Goal: Information Seeking & Learning: Check status

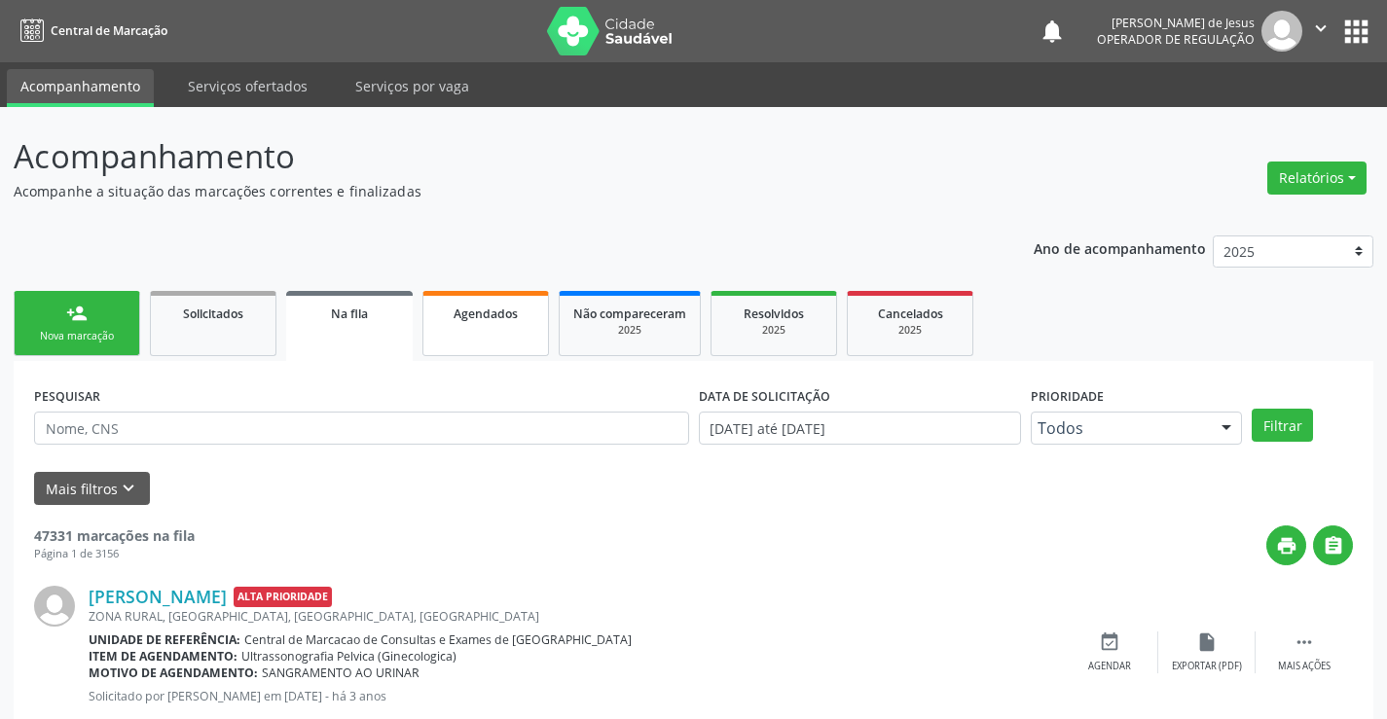
click at [473, 335] on link "Agendados" at bounding box center [485, 323] width 127 height 65
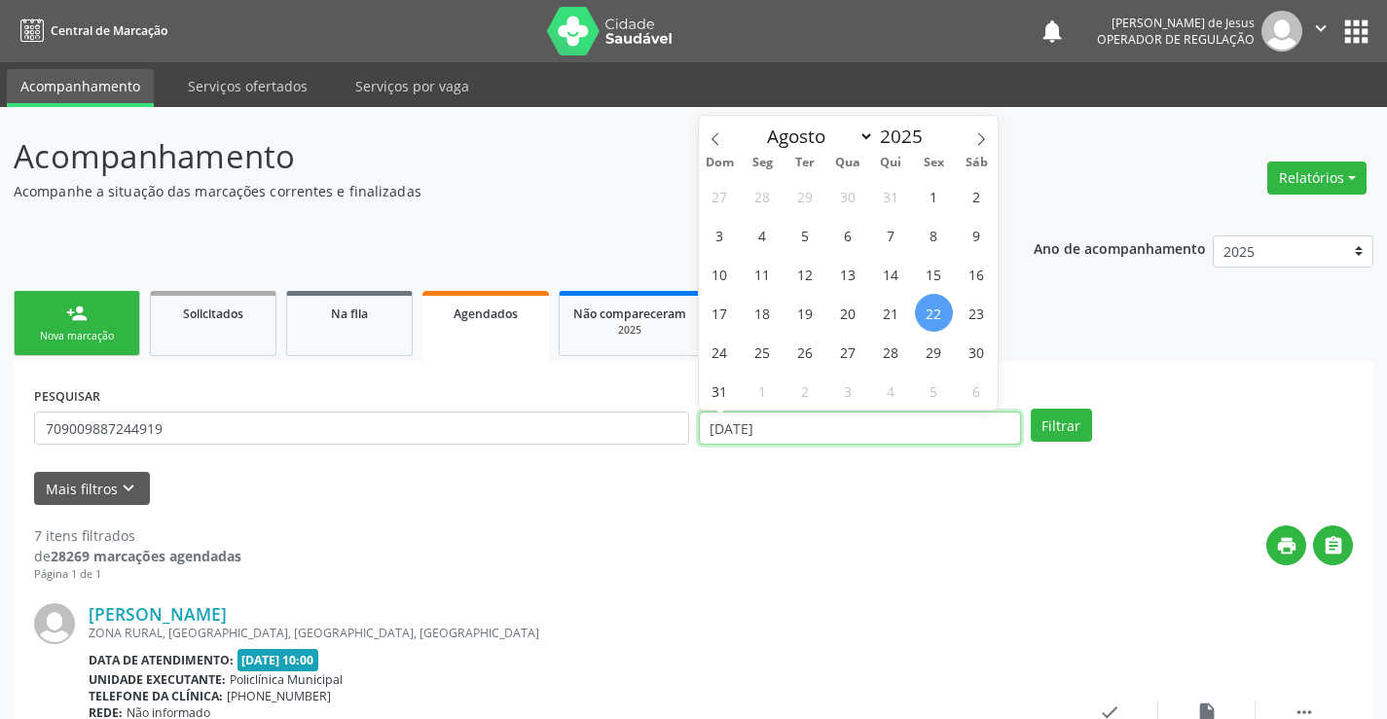
click at [993, 432] on input "[DATE]" at bounding box center [860, 428] width 322 height 33
click at [1031, 409] on button "Filtrar" at bounding box center [1061, 425] width 61 height 33
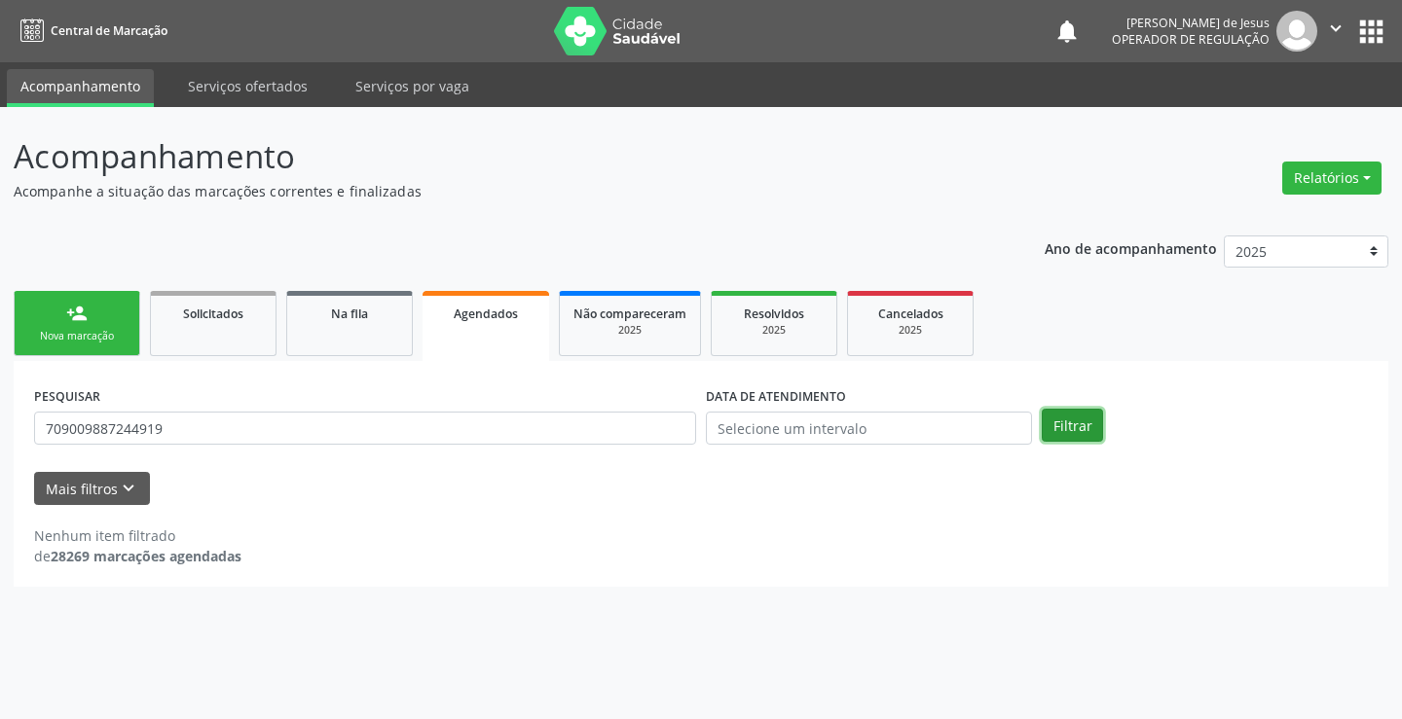
click at [1083, 425] on button "Filtrar" at bounding box center [1072, 425] width 61 height 33
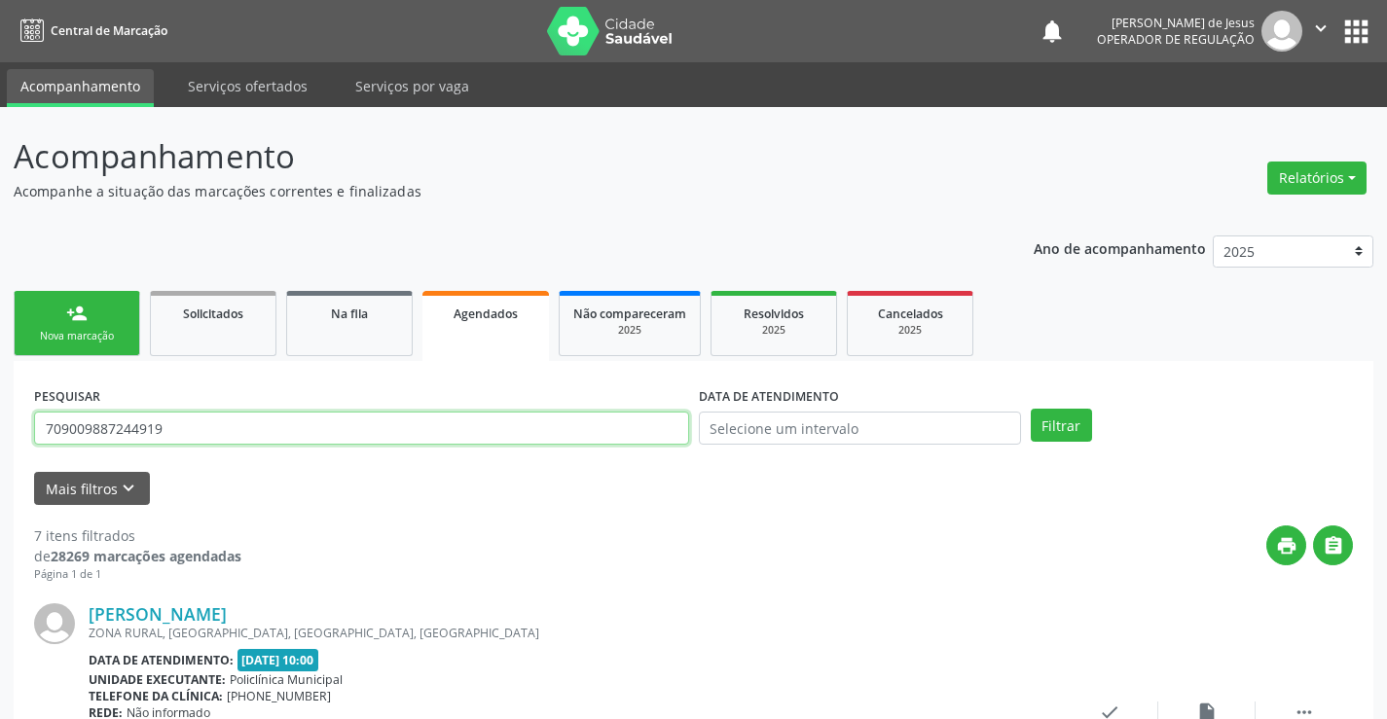
click at [537, 425] on input "709009887244919" at bounding box center [361, 428] width 655 height 33
click at [560, 420] on input "7021027" at bounding box center [361, 428] width 655 height 33
type input "702"
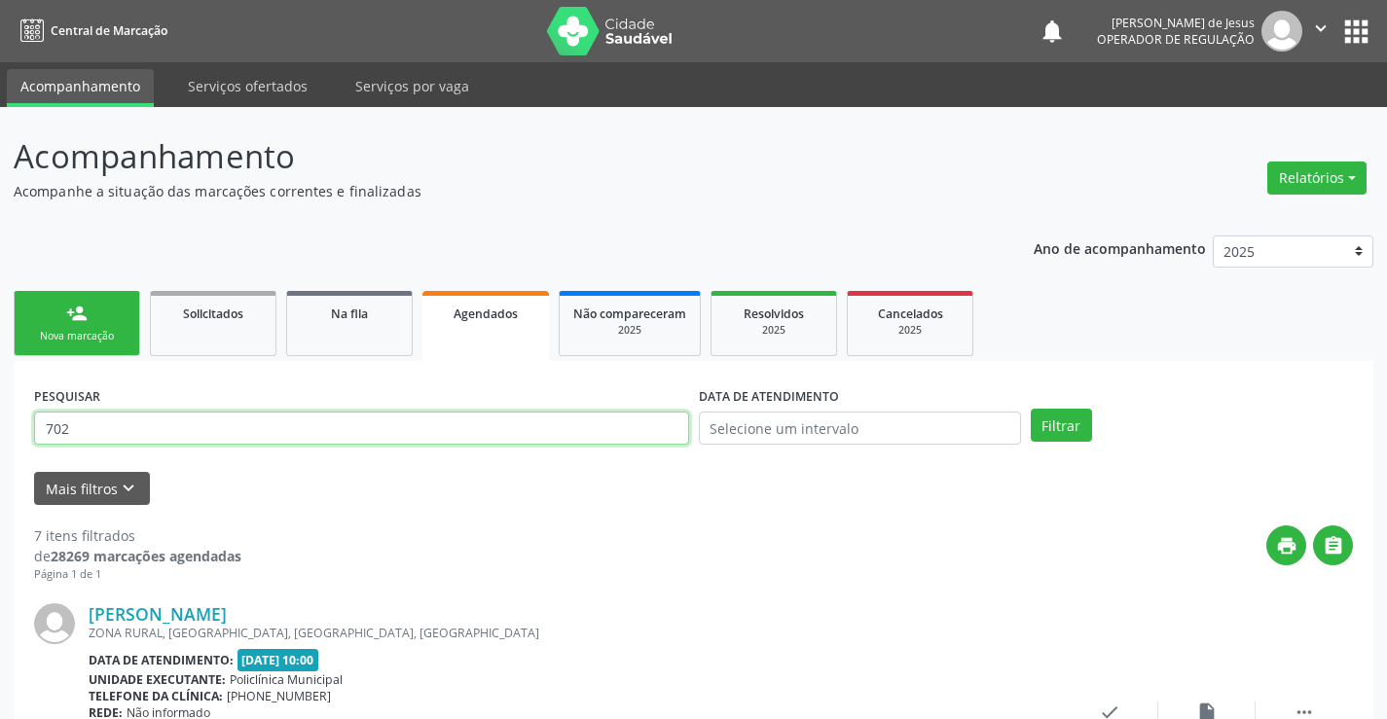
click at [371, 426] on input "702" at bounding box center [361, 428] width 655 height 33
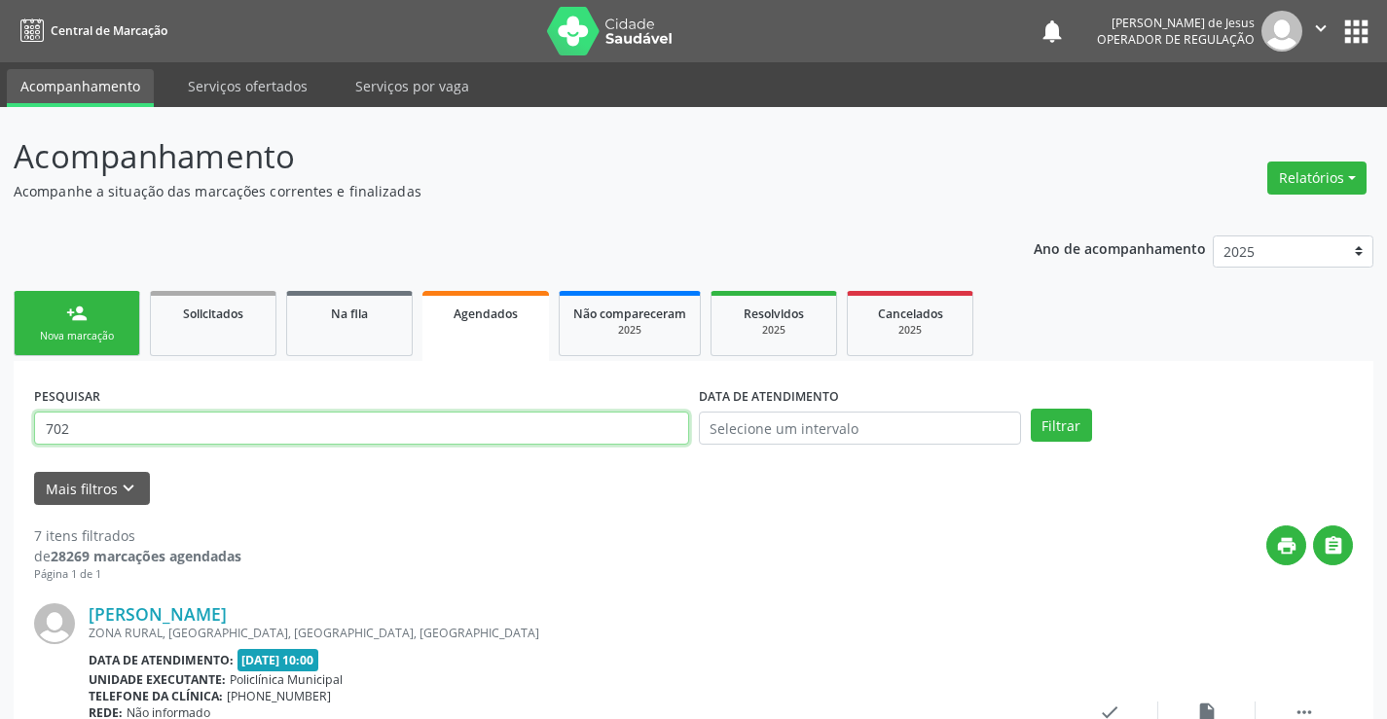
click at [304, 416] on input "702" at bounding box center [361, 428] width 655 height 33
click at [304, 417] on input "text" at bounding box center [361, 428] width 655 height 33
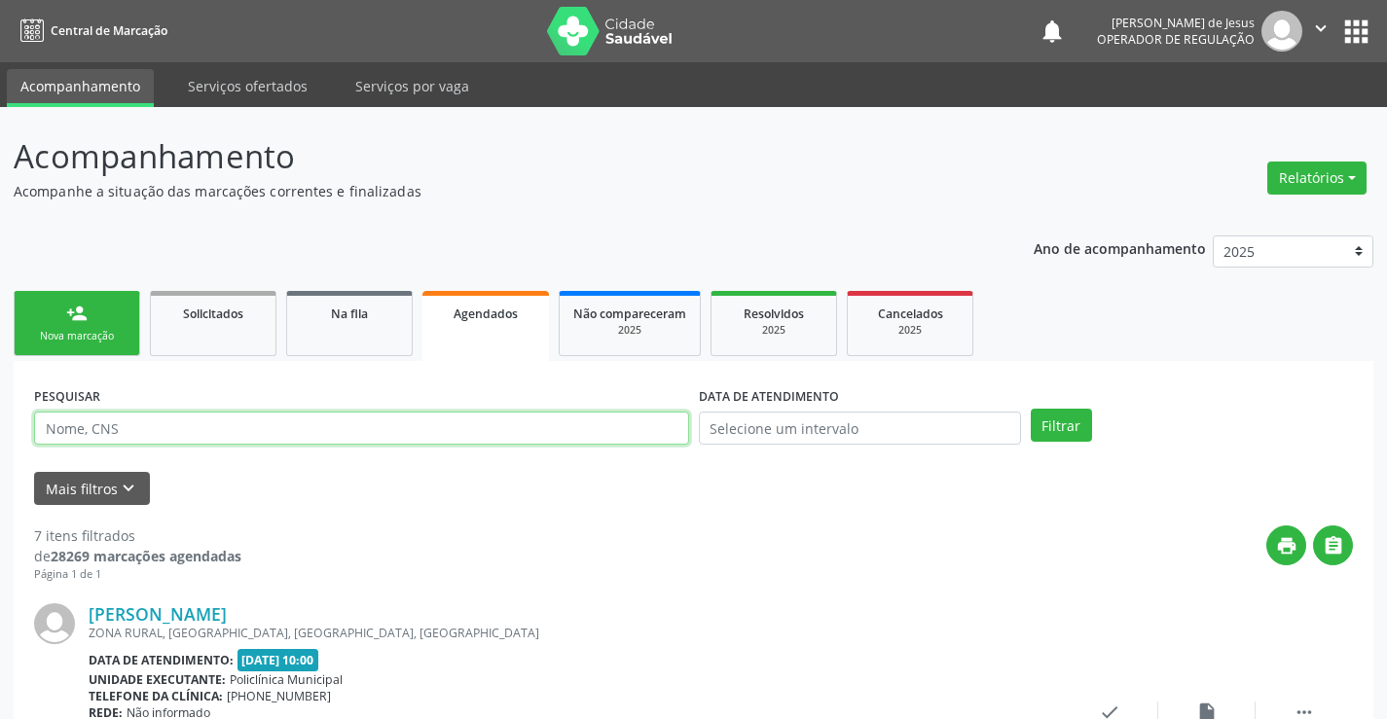
click at [304, 417] on input "text" at bounding box center [361, 428] width 655 height 33
click at [499, 317] on span "Agendados" at bounding box center [486, 314] width 64 height 17
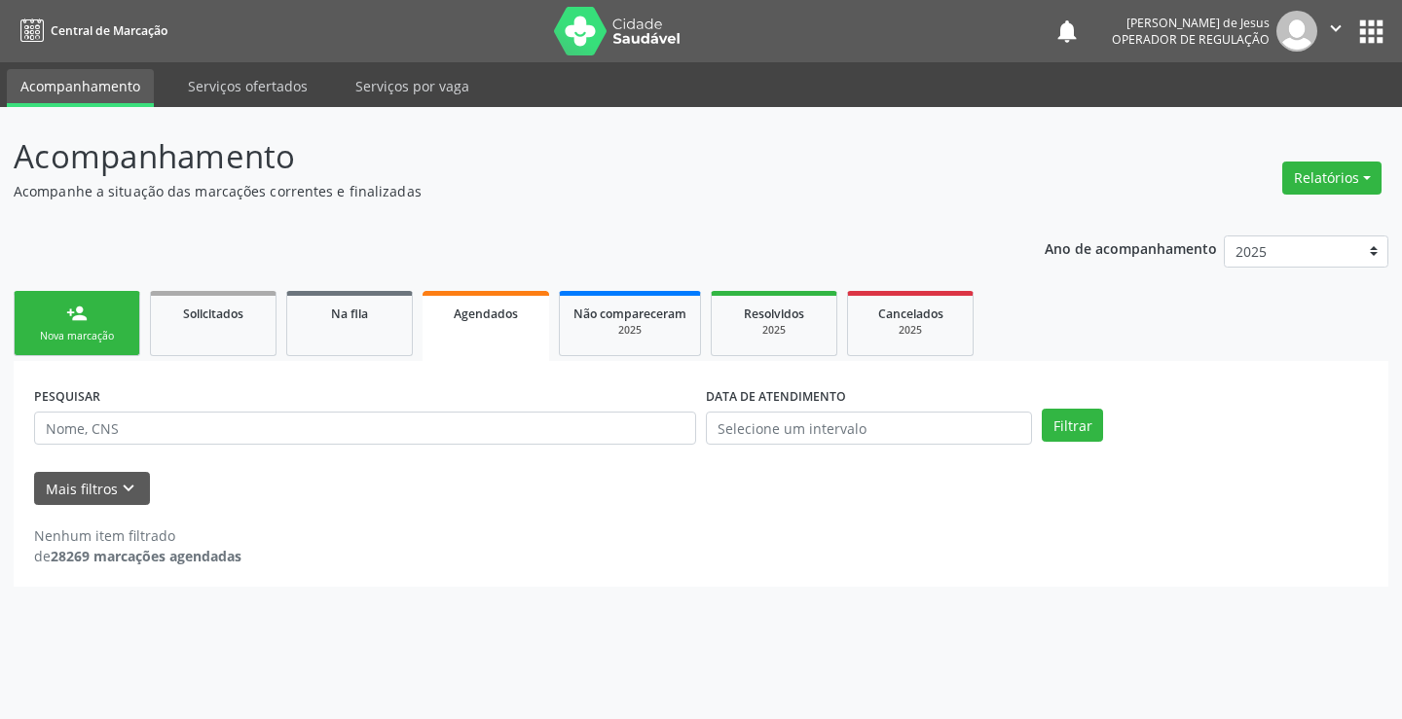
click at [499, 317] on span "Agendados" at bounding box center [486, 314] width 64 height 17
click at [429, 432] on input "text" at bounding box center [365, 428] width 662 height 33
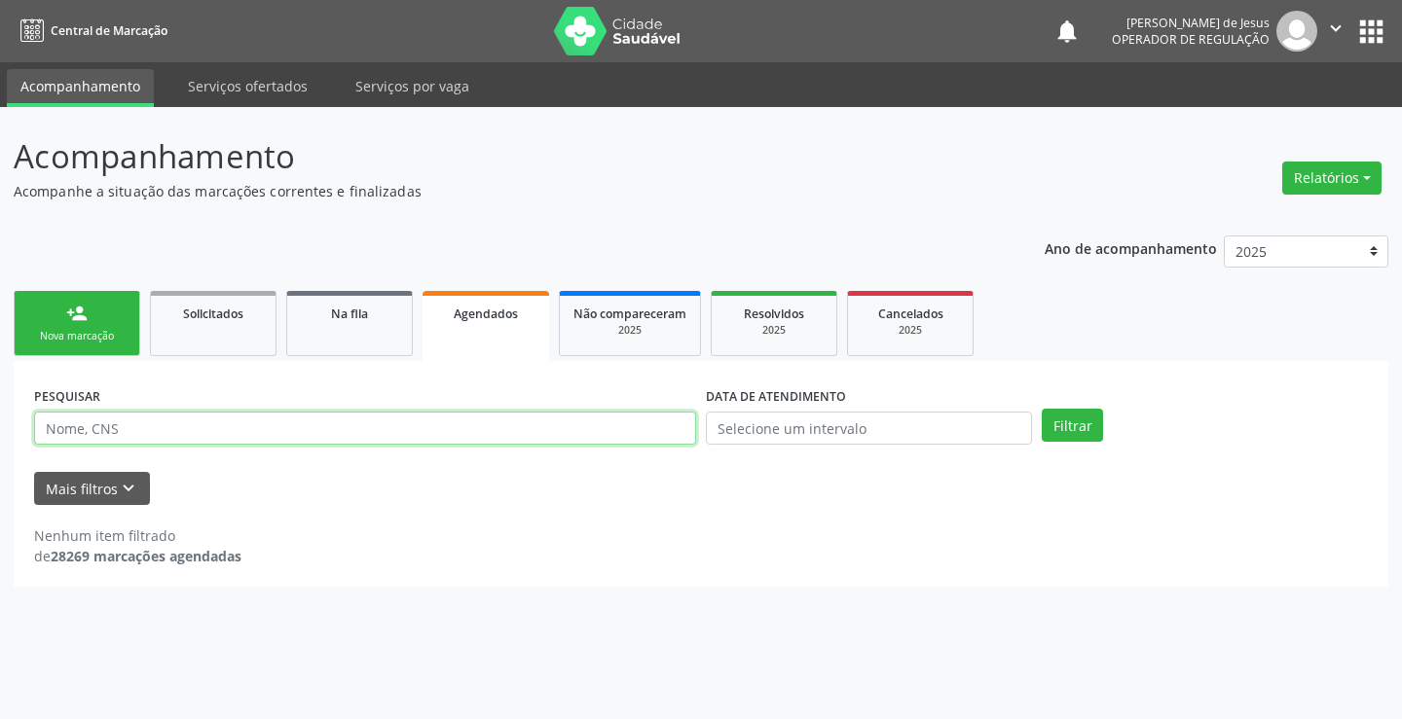
click at [429, 432] on input "text" at bounding box center [365, 428] width 662 height 33
click at [434, 433] on input "text" at bounding box center [365, 428] width 662 height 33
click at [424, 440] on input "text" at bounding box center [365, 428] width 662 height 33
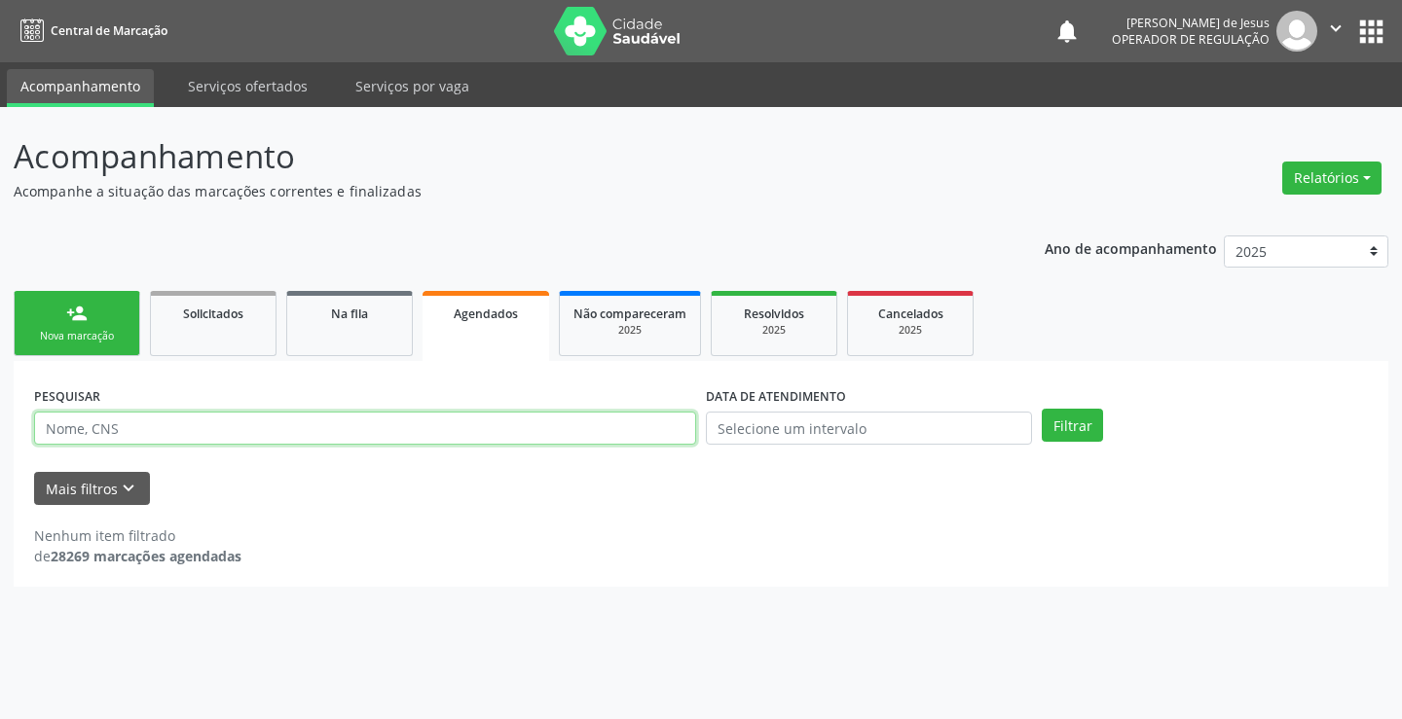
click at [165, 429] on input "text" at bounding box center [365, 428] width 662 height 33
click at [164, 429] on input "text" at bounding box center [365, 428] width 662 height 33
click at [860, 446] on div "DATA DE ATENDIMENTO" at bounding box center [869, 420] width 336 height 76
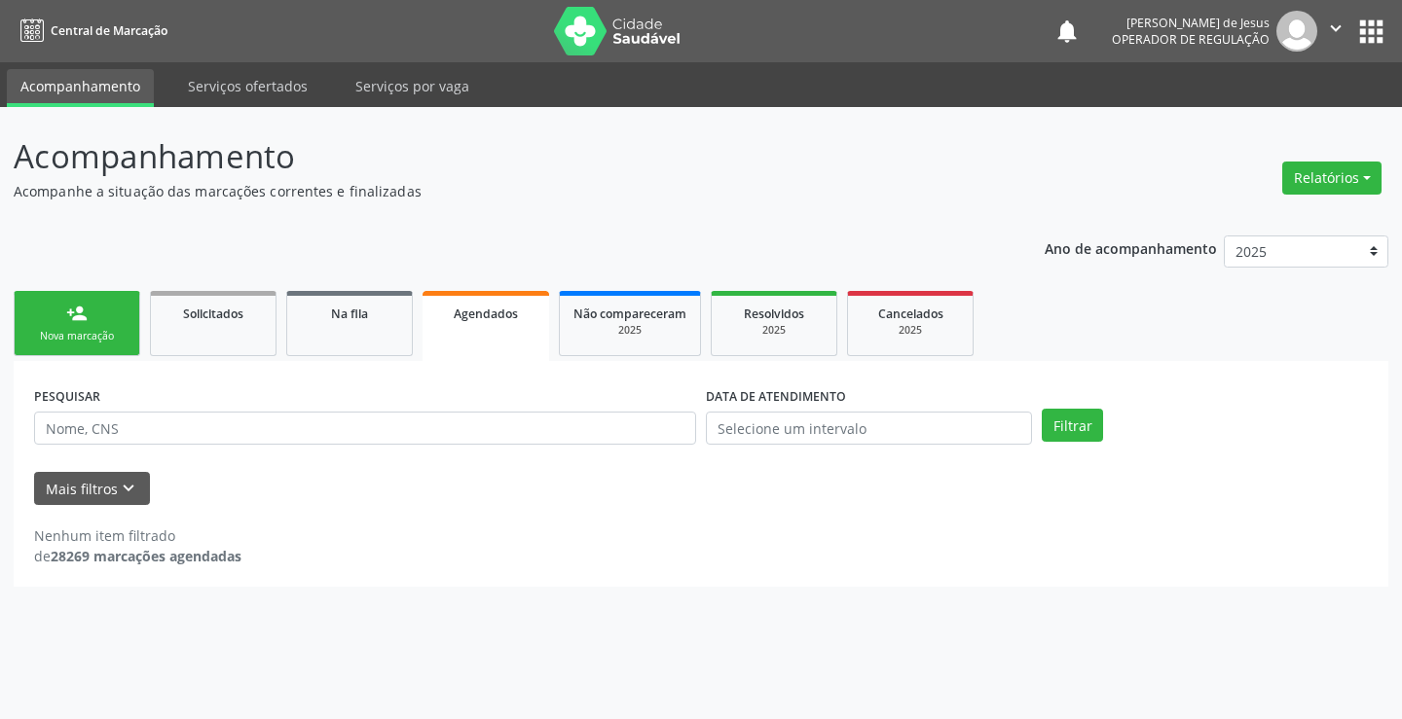
click at [860, 446] on div "DATA DE ATENDIMENTO" at bounding box center [869, 420] width 336 height 76
click at [615, 433] on input "text" at bounding box center [365, 428] width 662 height 33
type input "[PERSON_NAME]"
click at [1042, 409] on button "Filtrar" at bounding box center [1072, 425] width 61 height 33
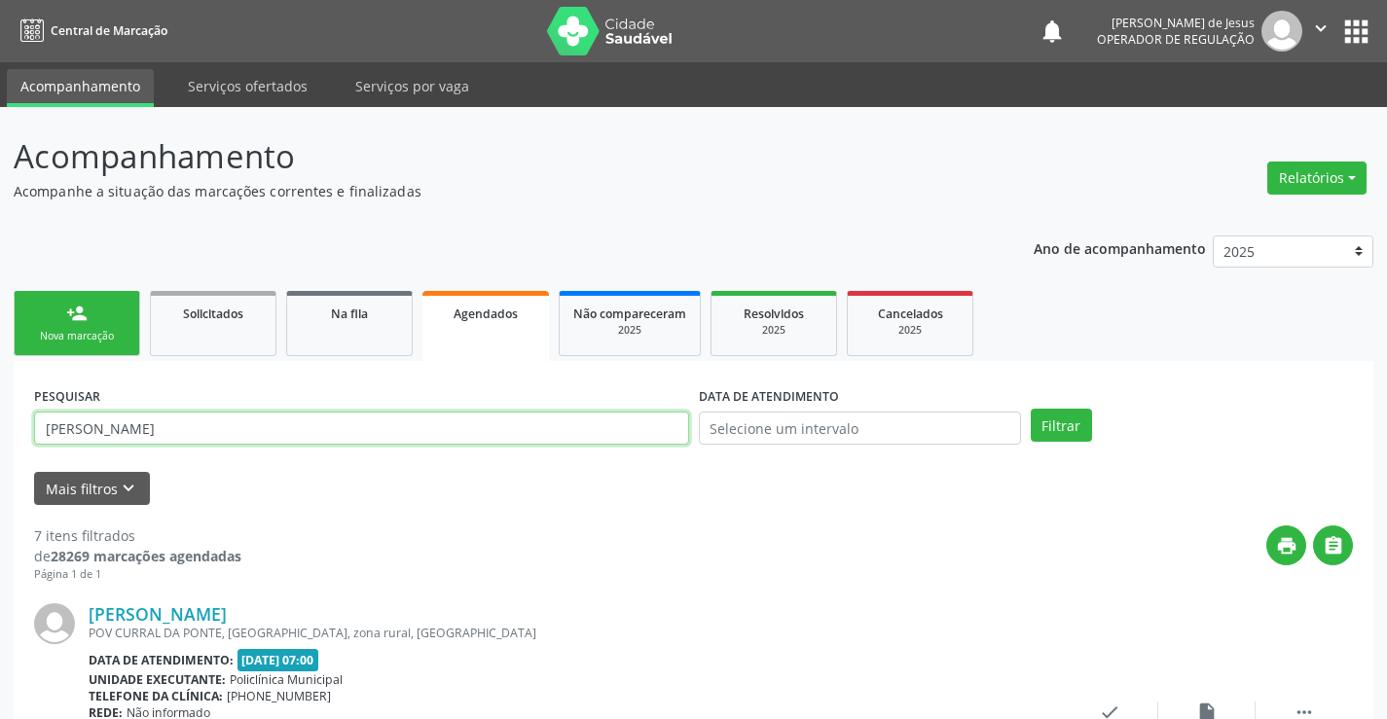
click at [268, 428] on input "[PERSON_NAME]" at bounding box center [361, 428] width 655 height 33
click at [268, 430] on input "text" at bounding box center [361, 428] width 655 height 33
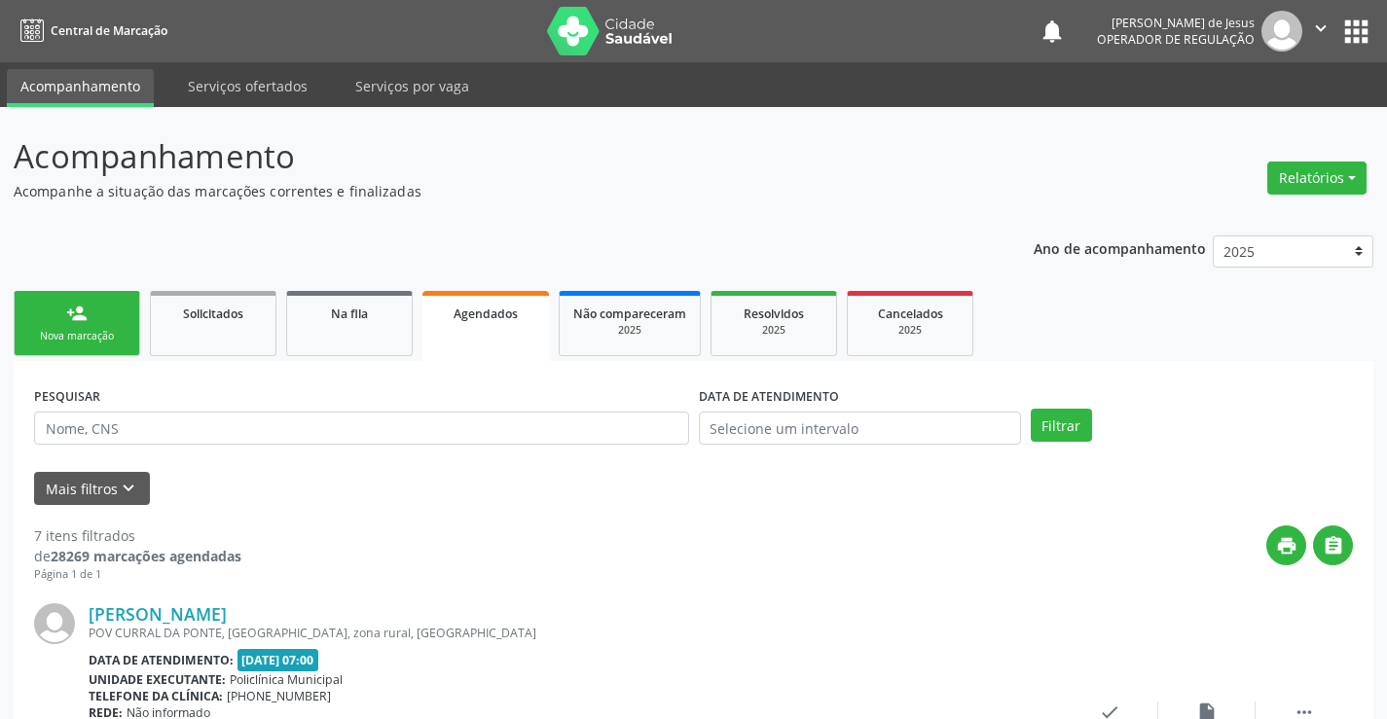
click at [461, 529] on div "print " at bounding box center [797, 554] width 1112 height 57
click at [370, 431] on input "text" at bounding box center [361, 428] width 655 height 33
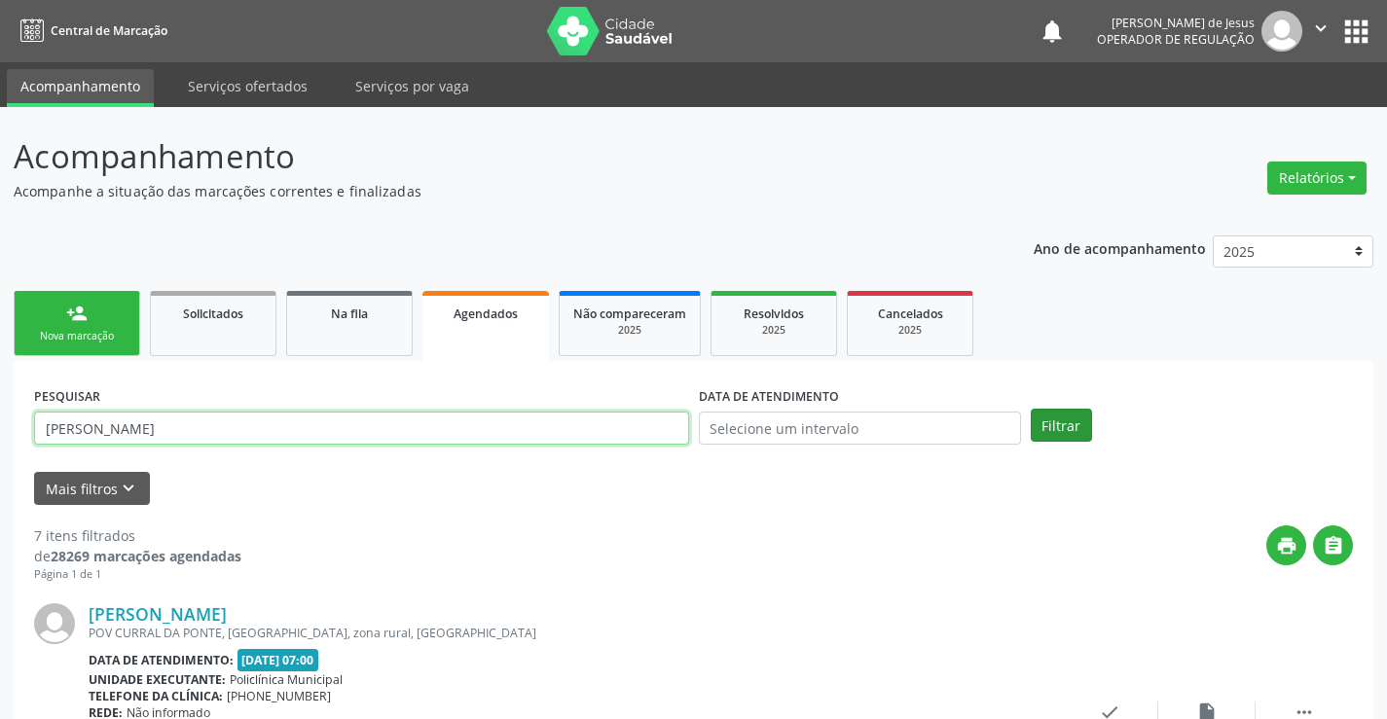
type input "[PERSON_NAME]"
click at [1041, 437] on button "Filtrar" at bounding box center [1061, 425] width 61 height 33
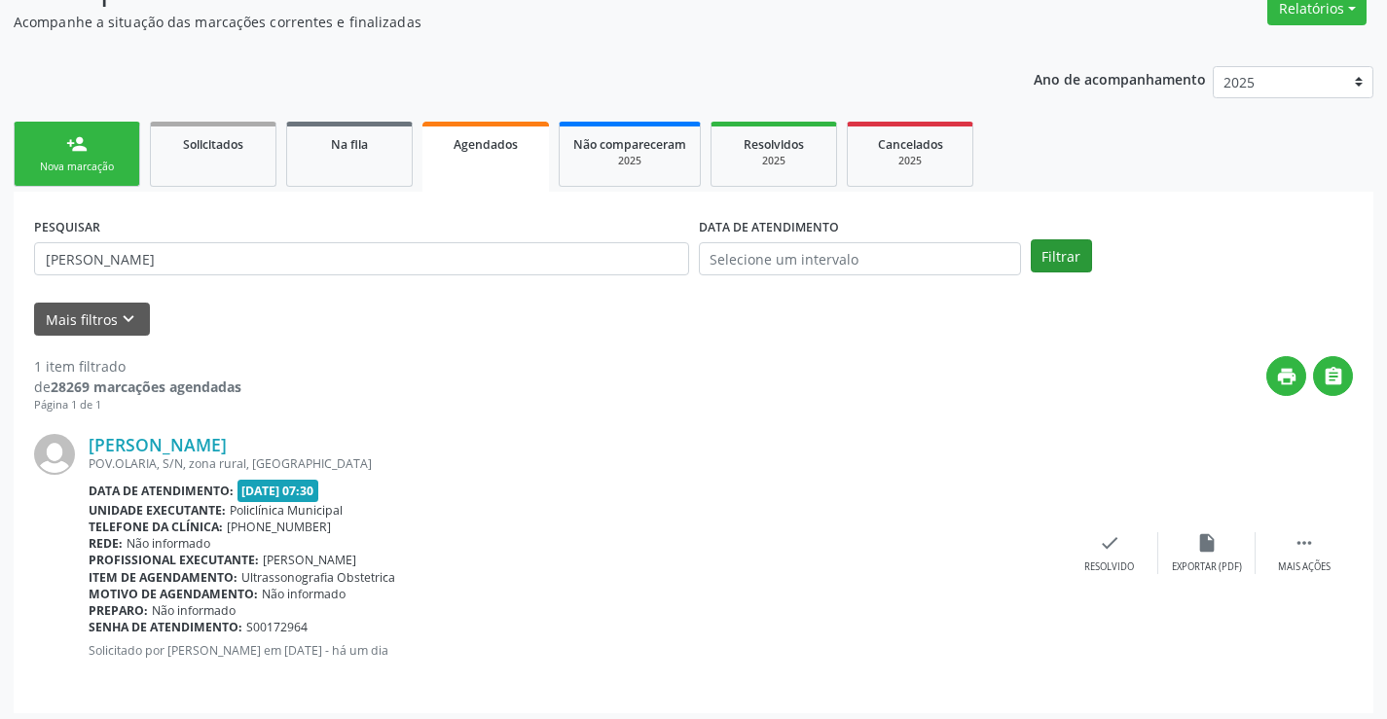
scroll to position [177, 0]
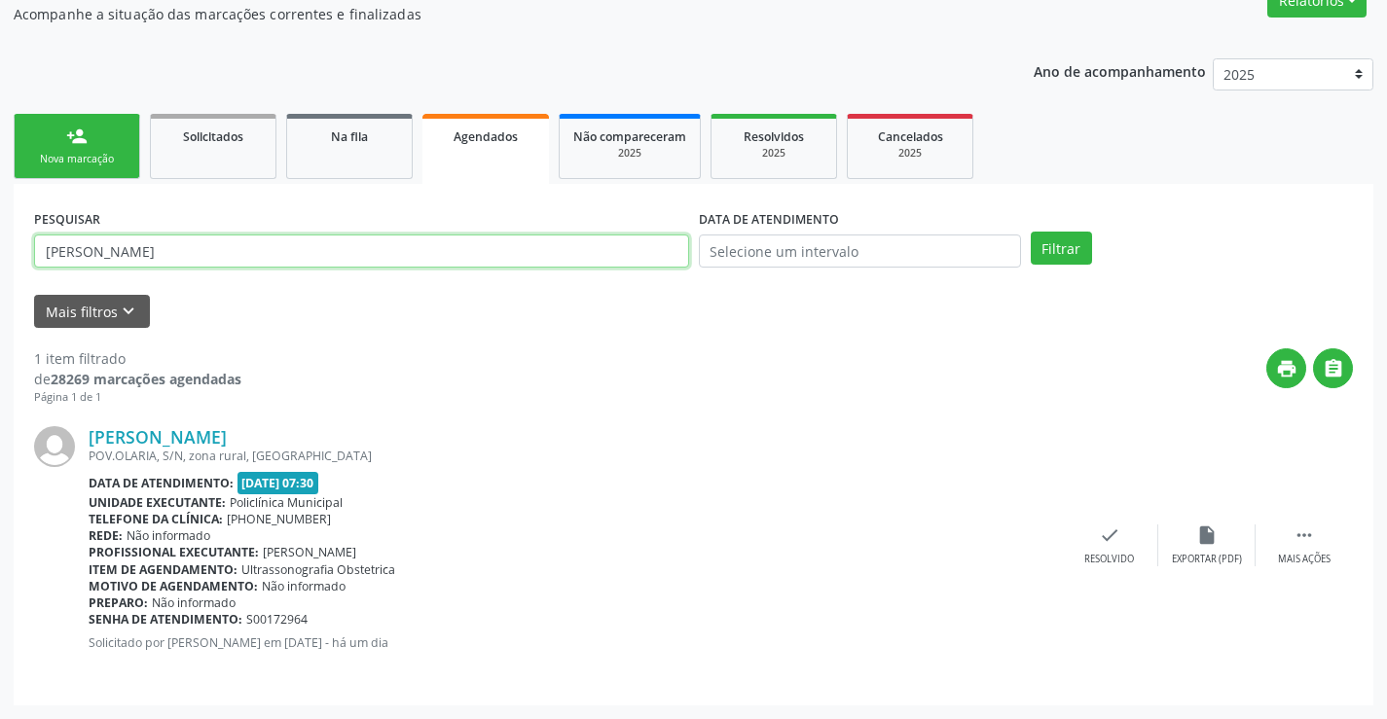
click at [573, 249] on input "[PERSON_NAME]" at bounding box center [361, 251] width 655 height 33
type input "[PERSON_NAME]"
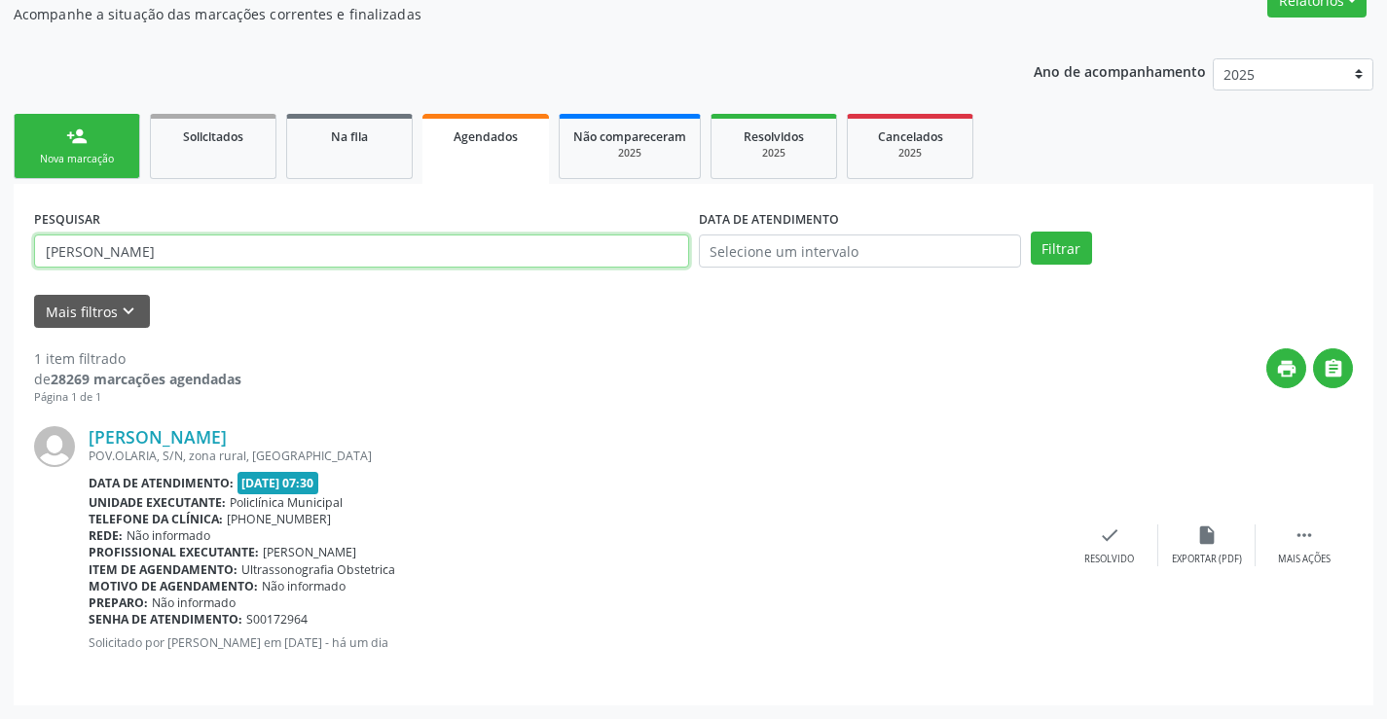
click at [1031, 232] on button "Filtrar" at bounding box center [1061, 248] width 61 height 33
click at [513, 263] on input "[PERSON_NAME]" at bounding box center [361, 251] width 655 height 33
type input "VALMIR ROLIM DE AGUIAR"
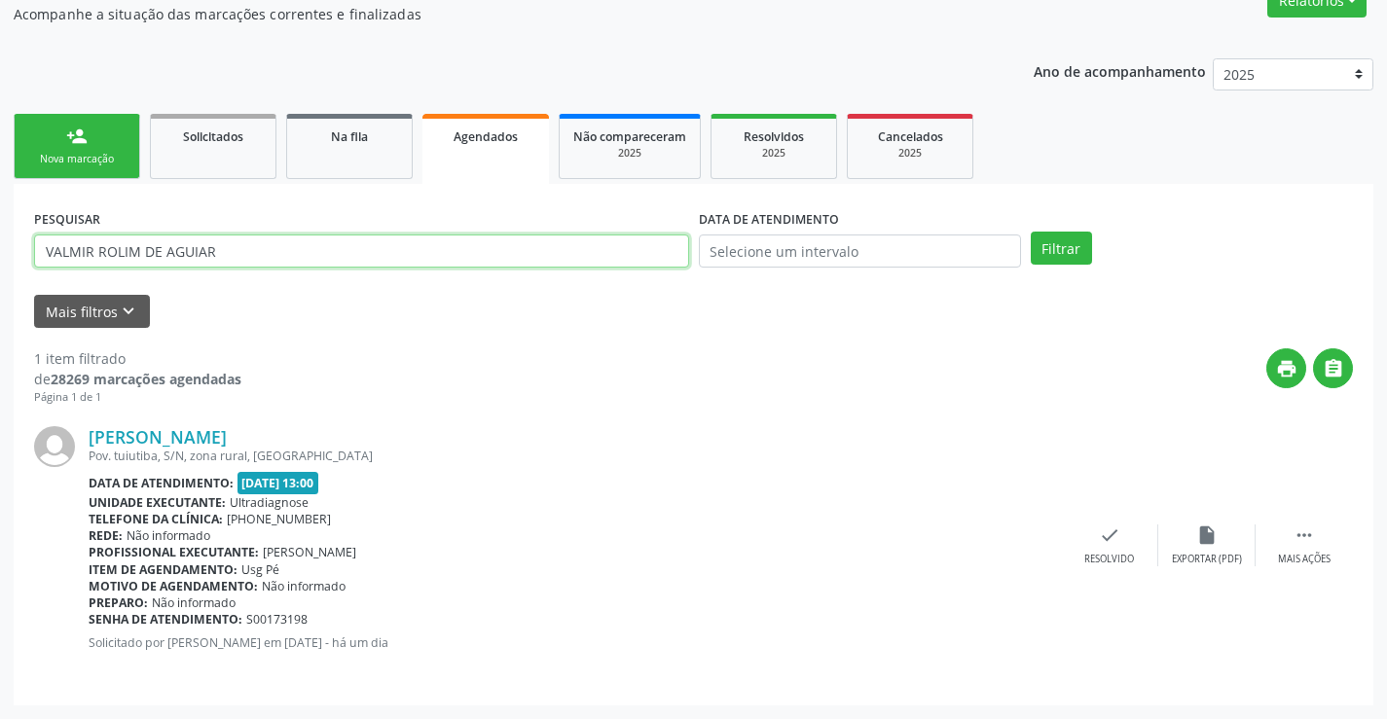
click at [1031, 232] on button "Filtrar" at bounding box center [1061, 248] width 61 height 33
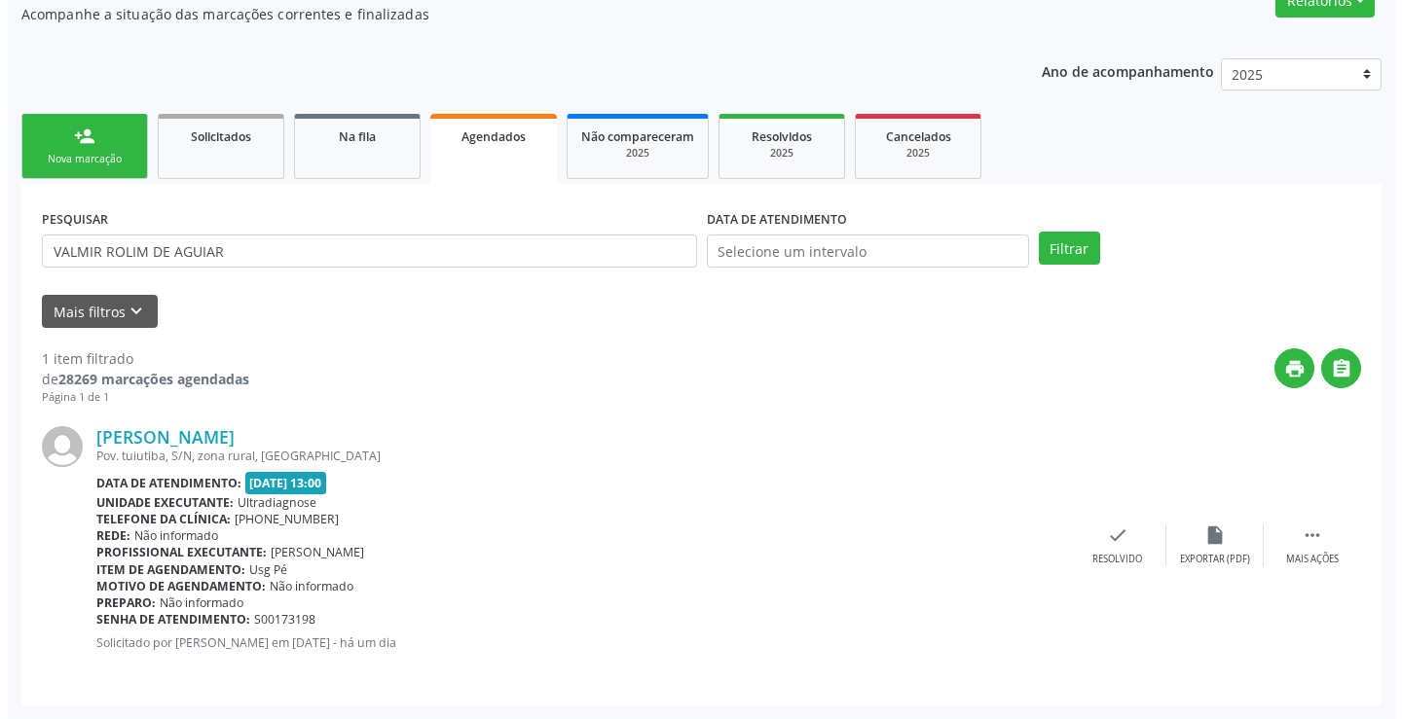
scroll to position [0, 0]
